Goal: Register for event/course

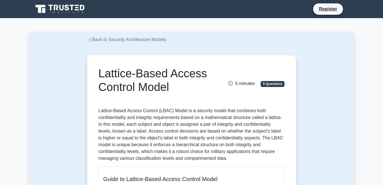
click at [106, 88] on h1 "Lattice-Based Access Control Model" at bounding box center [159, 80] width 122 height 27
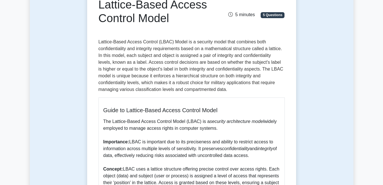
scroll to position [72, 0]
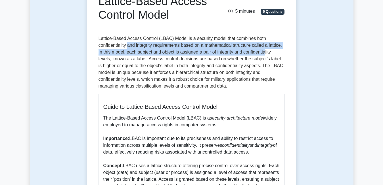
drag, startPoint x: 129, startPoint y: 48, endPoint x: 264, endPoint y: 50, distance: 135.4
click at [264, 50] on p "Lattice-Based Access Control (LBAC) Model is a security model that combines bot…" at bounding box center [191, 62] width 186 height 54
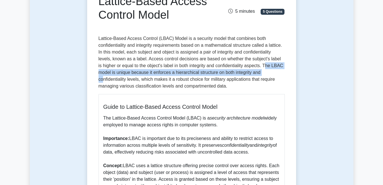
drag, startPoint x: 248, startPoint y: 66, endPoint x: 248, endPoint y: 73, distance: 6.8
click at [248, 73] on p "Lattice-Based Access Control (LBAC) Model is a security model that combines bot…" at bounding box center [191, 62] width 186 height 54
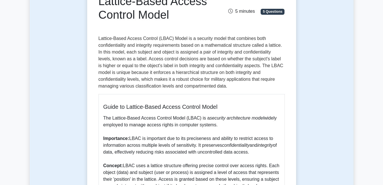
click at [143, 90] on div "Lattice-Based Access Control Model 5 minutes 5 Questions Guide to Lattice-Based…" at bounding box center [191, 161] width 204 height 352
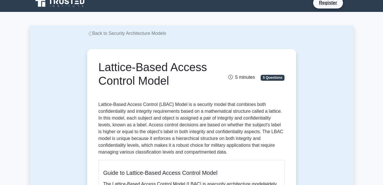
scroll to position [0, 0]
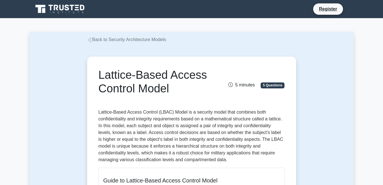
click at [103, 42] on link "Back to Security Architecture Models" at bounding box center [126, 39] width 79 height 5
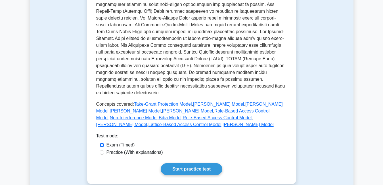
scroll to position [219, 0]
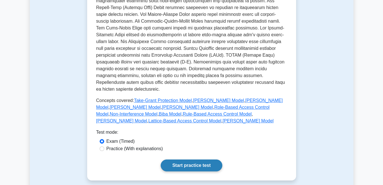
click at [174, 160] on link "Start practice test" at bounding box center [192, 166] width 62 height 12
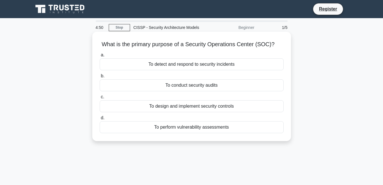
click at [154, 65] on div "To detect and respond to security incidents" at bounding box center [192, 64] width 184 height 12
click at [100, 57] on input "a. To detect and respond to security incidents" at bounding box center [100, 55] width 0 height 4
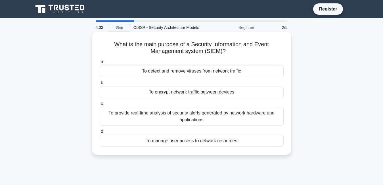
click at [167, 118] on div "To provide real-time analysis of security alerts generated by network hardware …" at bounding box center [192, 116] width 184 height 19
click at [100, 106] on input "c. To provide real-time analysis of security alerts generated by network hardwa…" at bounding box center [100, 104] width 0 height 4
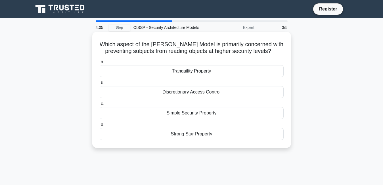
click at [175, 113] on div "Simple Security Property" at bounding box center [192, 113] width 184 height 12
click at [100, 106] on input "c. Simple Security Property" at bounding box center [100, 104] width 0 height 4
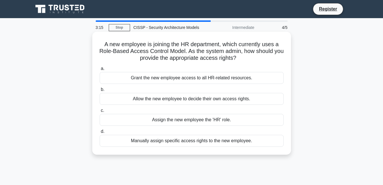
click at [192, 121] on div "Assign the new employee the 'HR' role." at bounding box center [192, 120] width 184 height 12
click at [100, 113] on input "c. Assign the new employee the 'HR' role." at bounding box center [100, 111] width 0 height 4
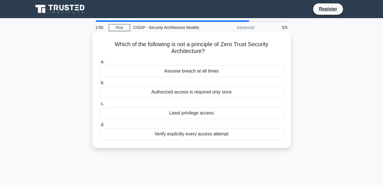
click at [203, 93] on div "Authorized access is required only once" at bounding box center [192, 92] width 184 height 12
click at [100, 85] on input "b. Authorized access is required only once" at bounding box center [100, 83] width 0 height 4
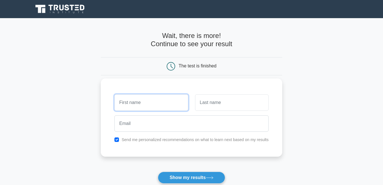
click at [129, 105] on input "text" at bounding box center [150, 102] width 73 height 16
type input "frez"
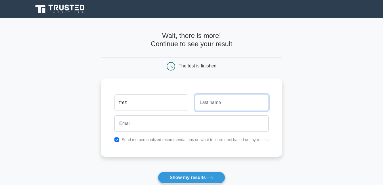
click at [210, 103] on input "text" at bounding box center [231, 102] width 73 height 16
type input "zuine"
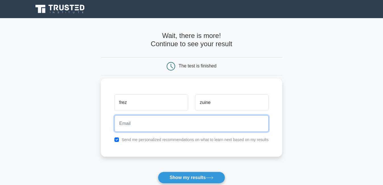
click at [151, 127] on input "email" at bounding box center [191, 123] width 154 height 16
paste input "gidova1445@fursee.com"
type input "gidova1445@fursee.com"
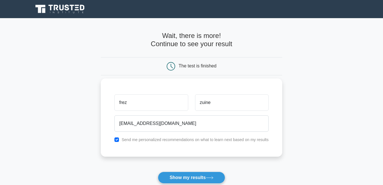
click at [206, 140] on label "Send me personalized recommendations on what to learn next based on my results" at bounding box center [194, 140] width 147 height 5
click at [118, 140] on input "checkbox" at bounding box center [116, 140] width 5 height 5
click at [118, 139] on input "checkbox" at bounding box center [116, 140] width 5 height 5
checkbox input "false"
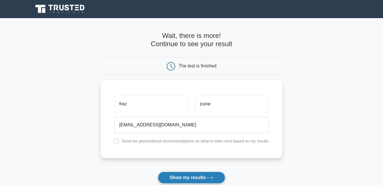
click at [184, 177] on button "Show my results" at bounding box center [191, 178] width 67 height 12
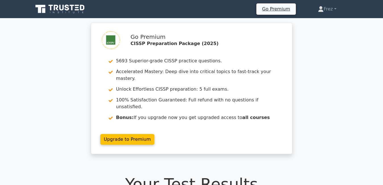
click at [315, 50] on div "Go Premium CISSP Preparation Package (2025) 5693 Superior-grade CISSP practice …" at bounding box center [191, 92] width 383 height 138
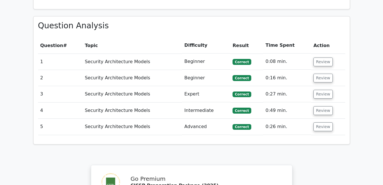
scroll to position [378, 0]
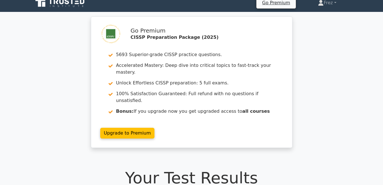
scroll to position [0, 0]
